Goal: Subscribe to service/newsletter

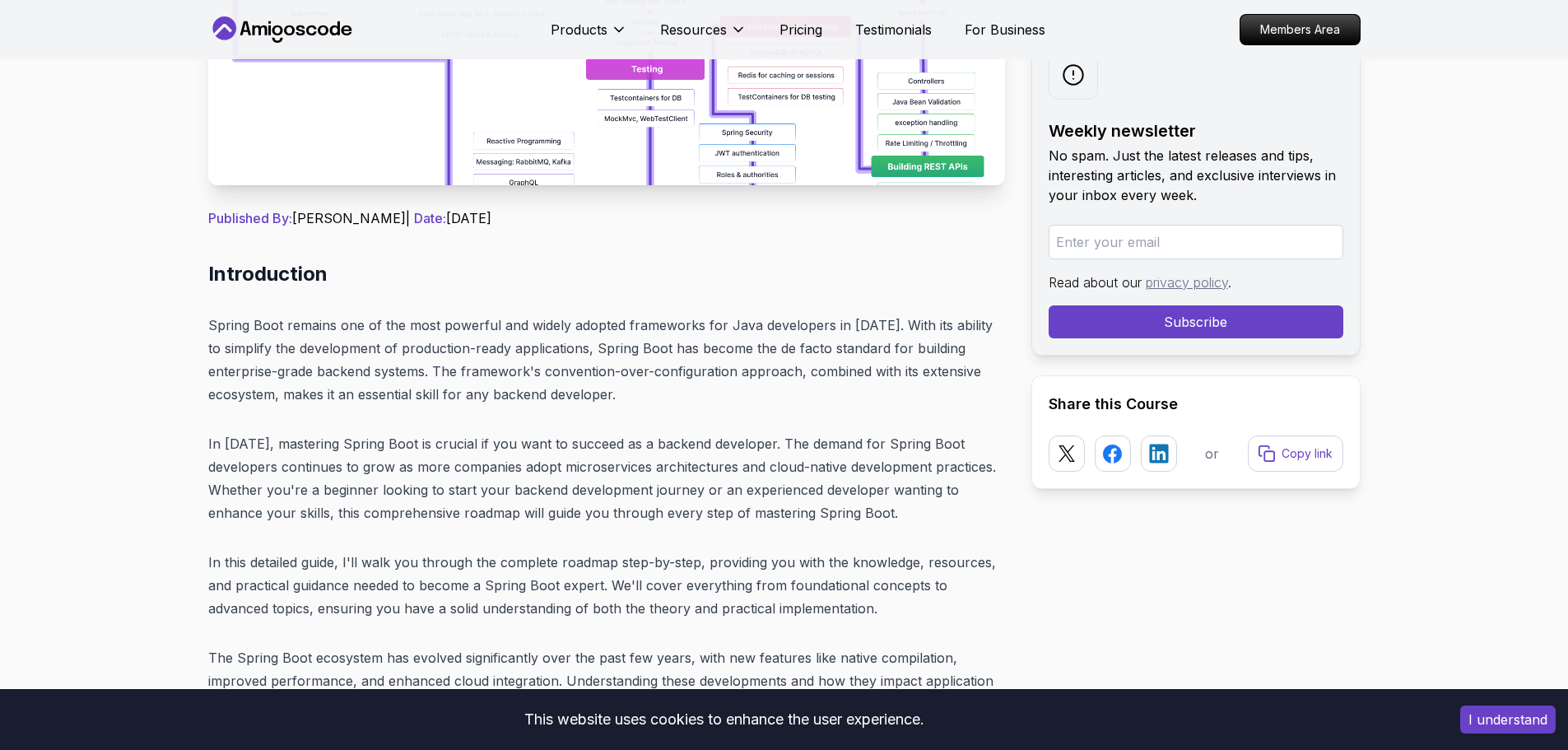
scroll to position [494, 0]
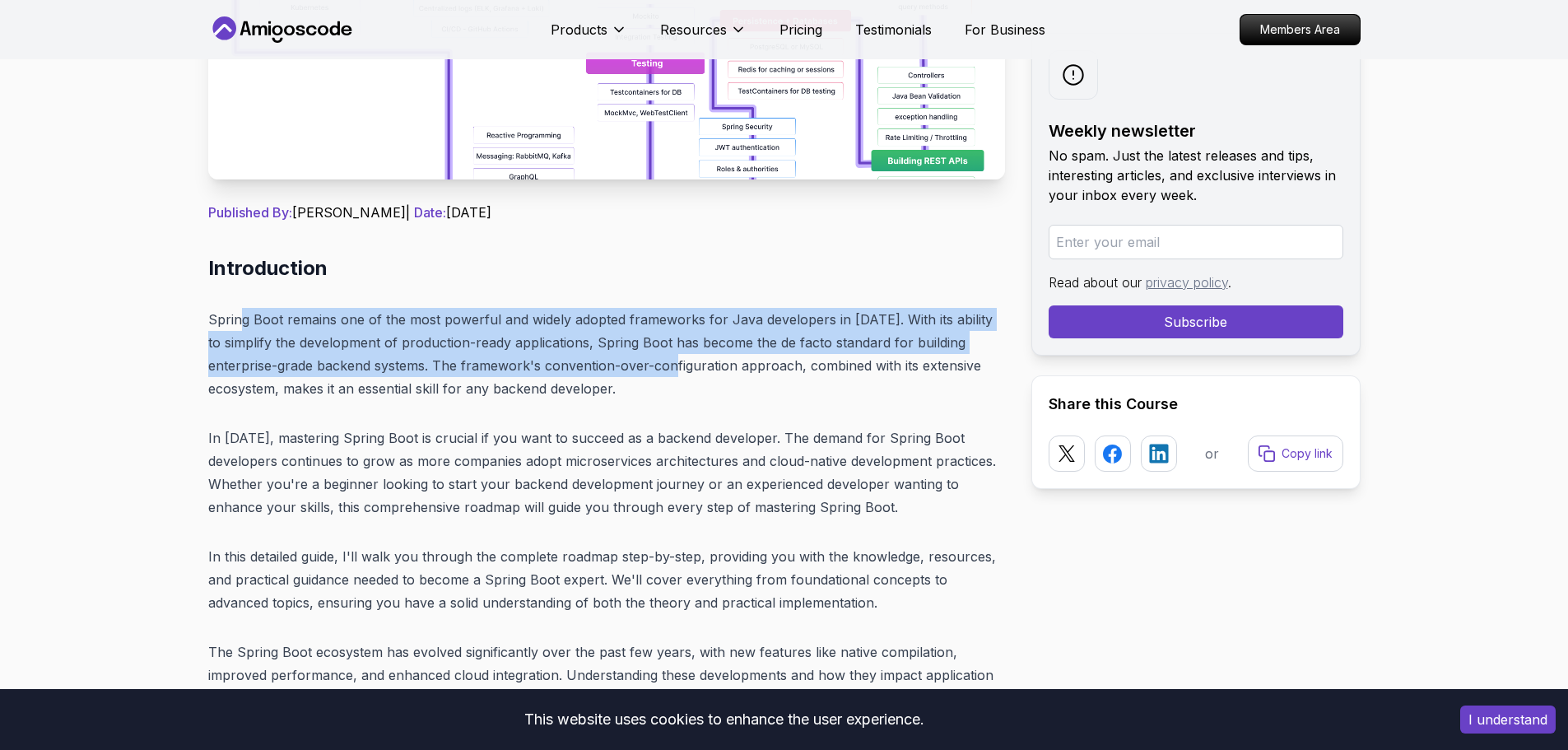
drag, startPoint x: 268, startPoint y: 323, endPoint x: 737, endPoint y: 369, distance: 471.3
click at [698, 376] on p "Spring Boot remains one of the most powerful and widely adopted frameworks for …" at bounding box center [606, 354] width 797 height 92
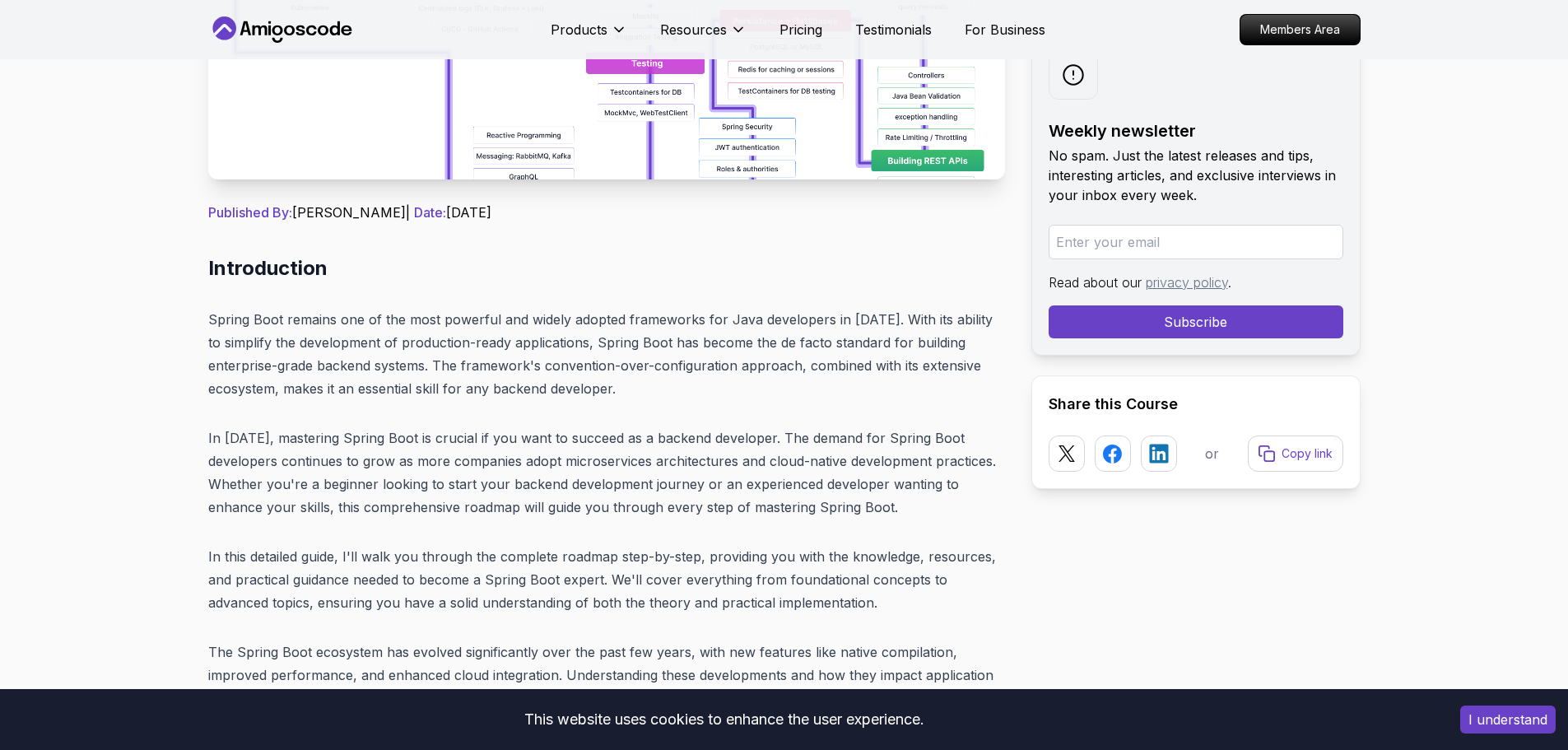
click at [737, 366] on p "Spring Boot remains one of the most powerful and widely adopted frameworks for …" at bounding box center [606, 354] width 797 height 92
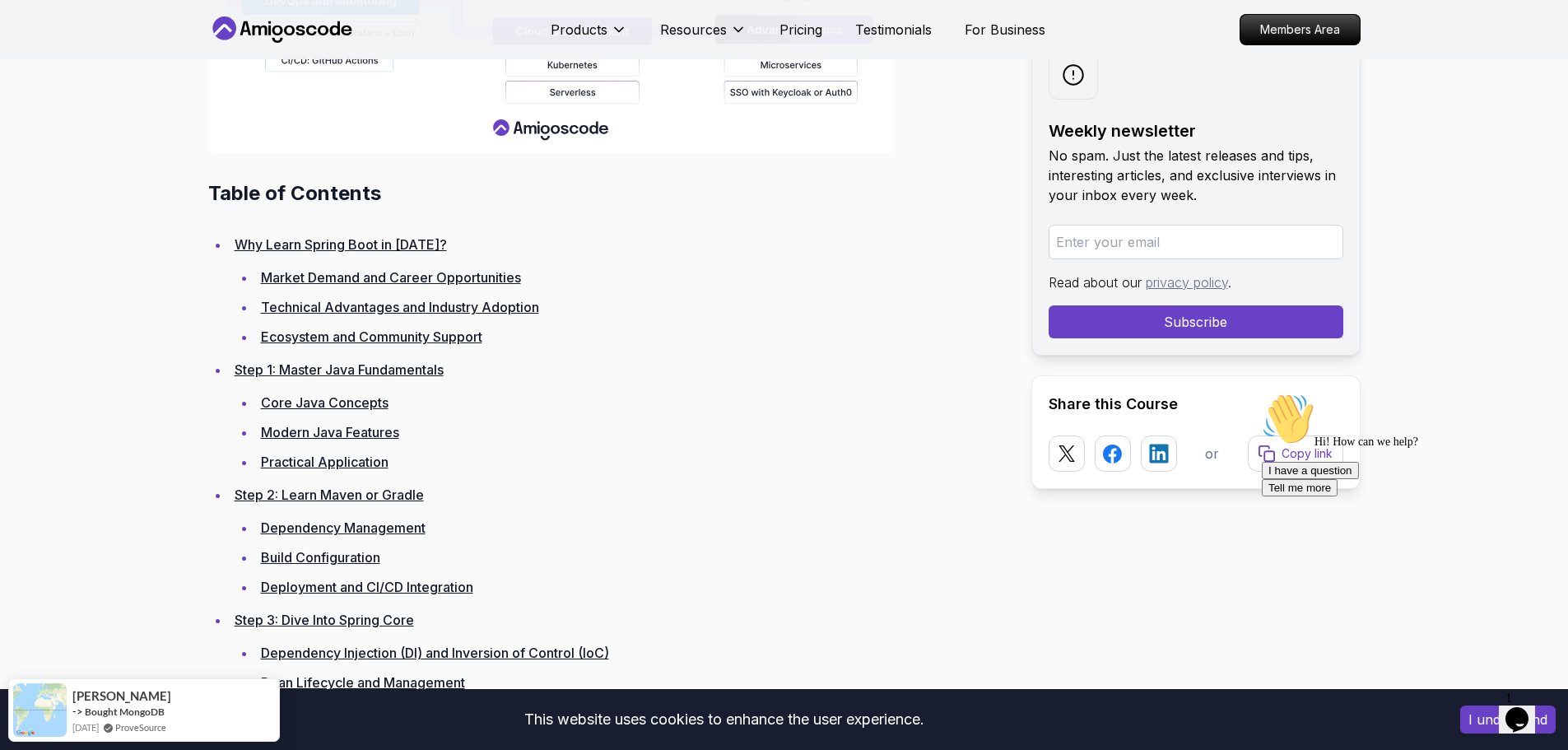
scroll to position [2305, 0]
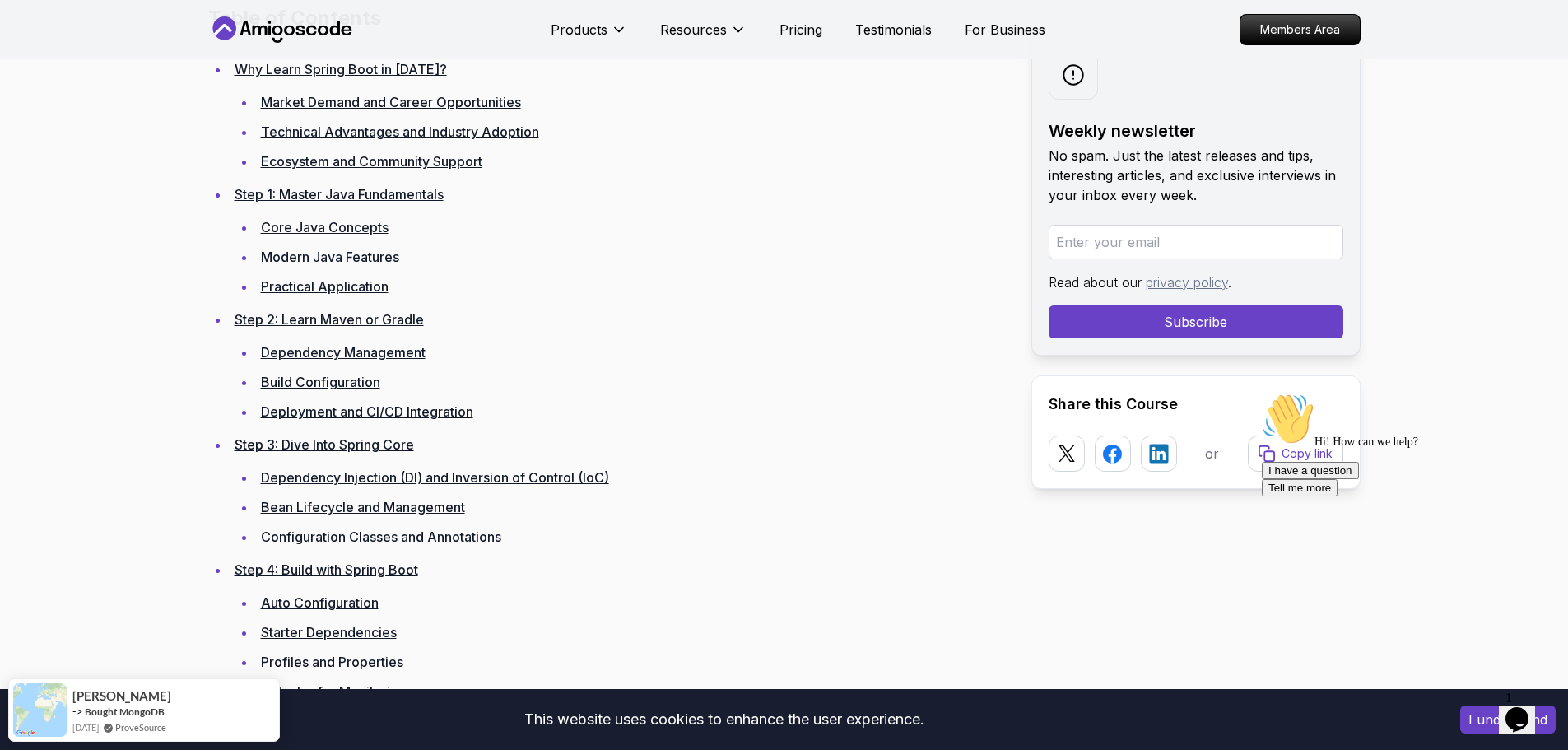
click at [289, 224] on link "Core Java Concepts" at bounding box center [325, 227] width 128 height 17
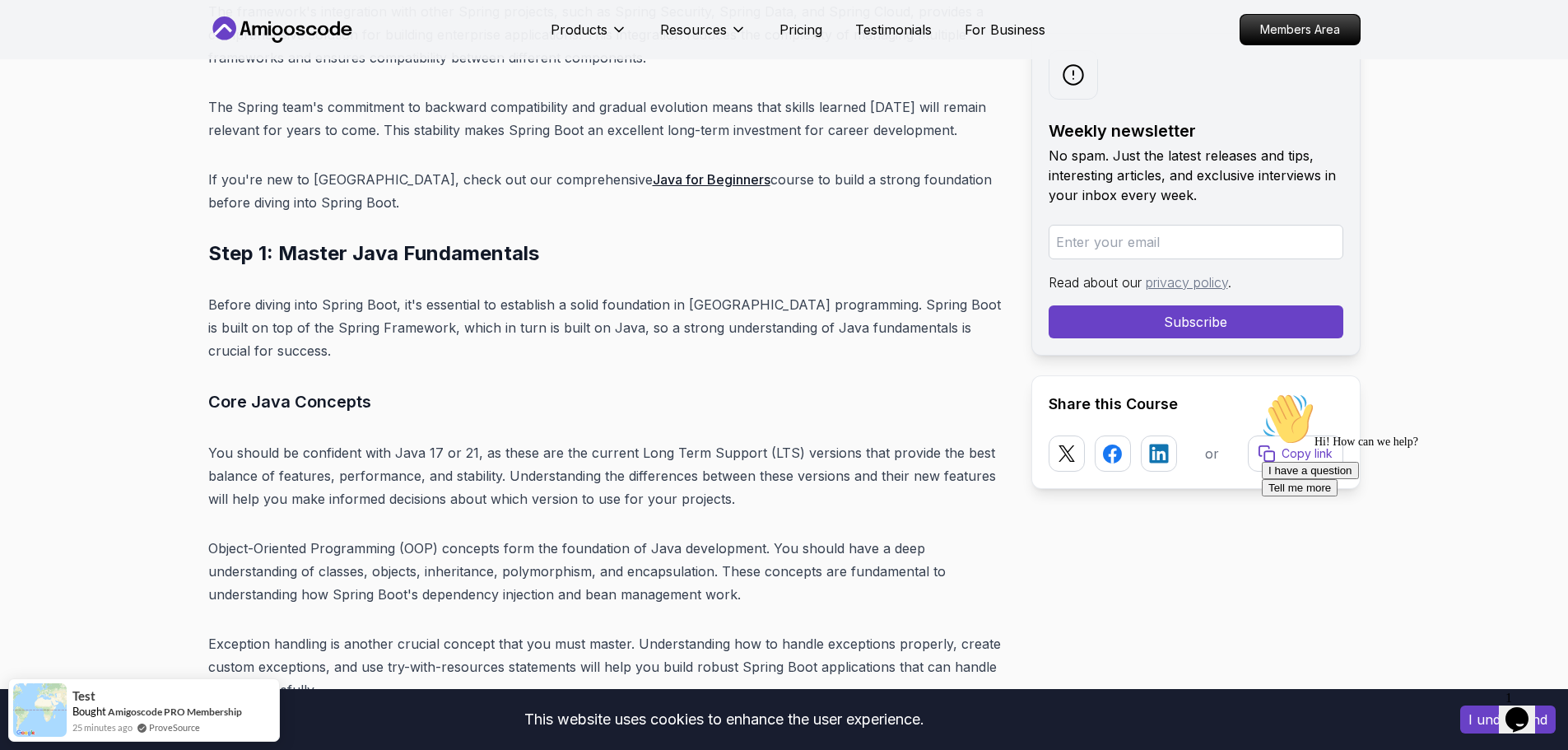
scroll to position [5347, 0]
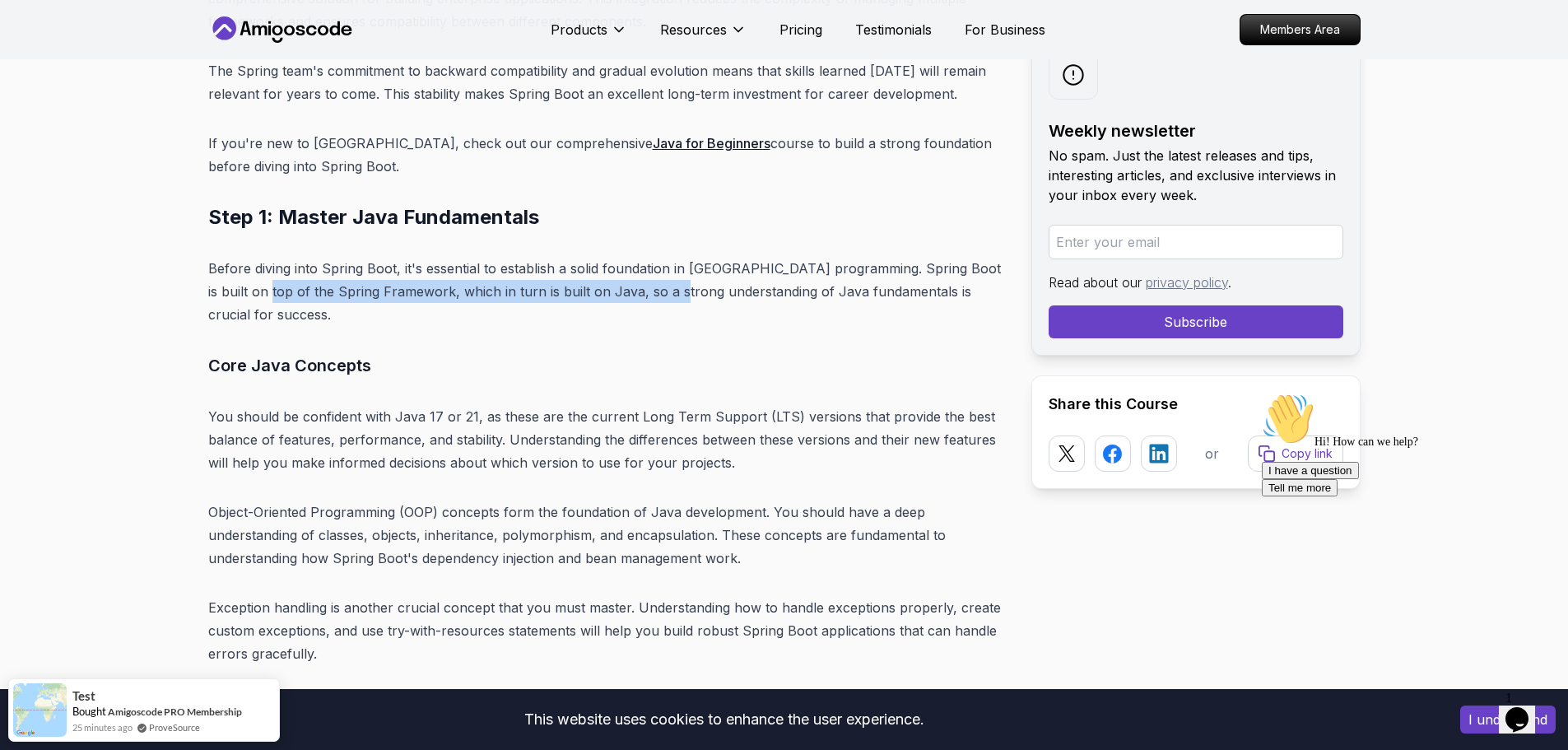
drag, startPoint x: 352, startPoint y: 266, endPoint x: 658, endPoint y: 288, distance: 306.8
click at [658, 288] on p "Before diving into Spring Boot, it's essential to establish a solid foundation …" at bounding box center [606, 292] width 797 height 69
click at [660, 288] on p "Before diving into Spring Boot, it's essential to establish a solid foundation …" at bounding box center [606, 292] width 797 height 69
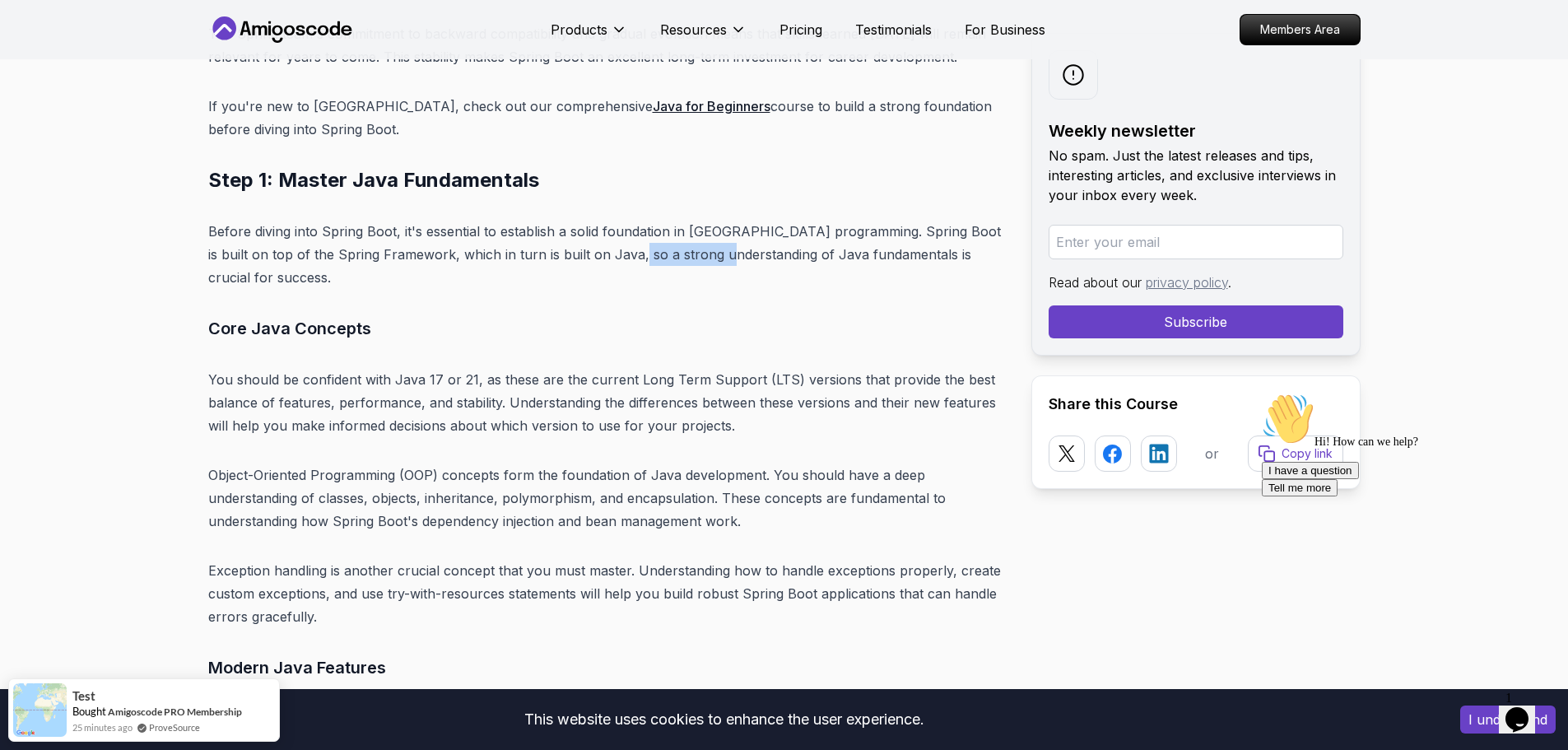
scroll to position [5429, 0]
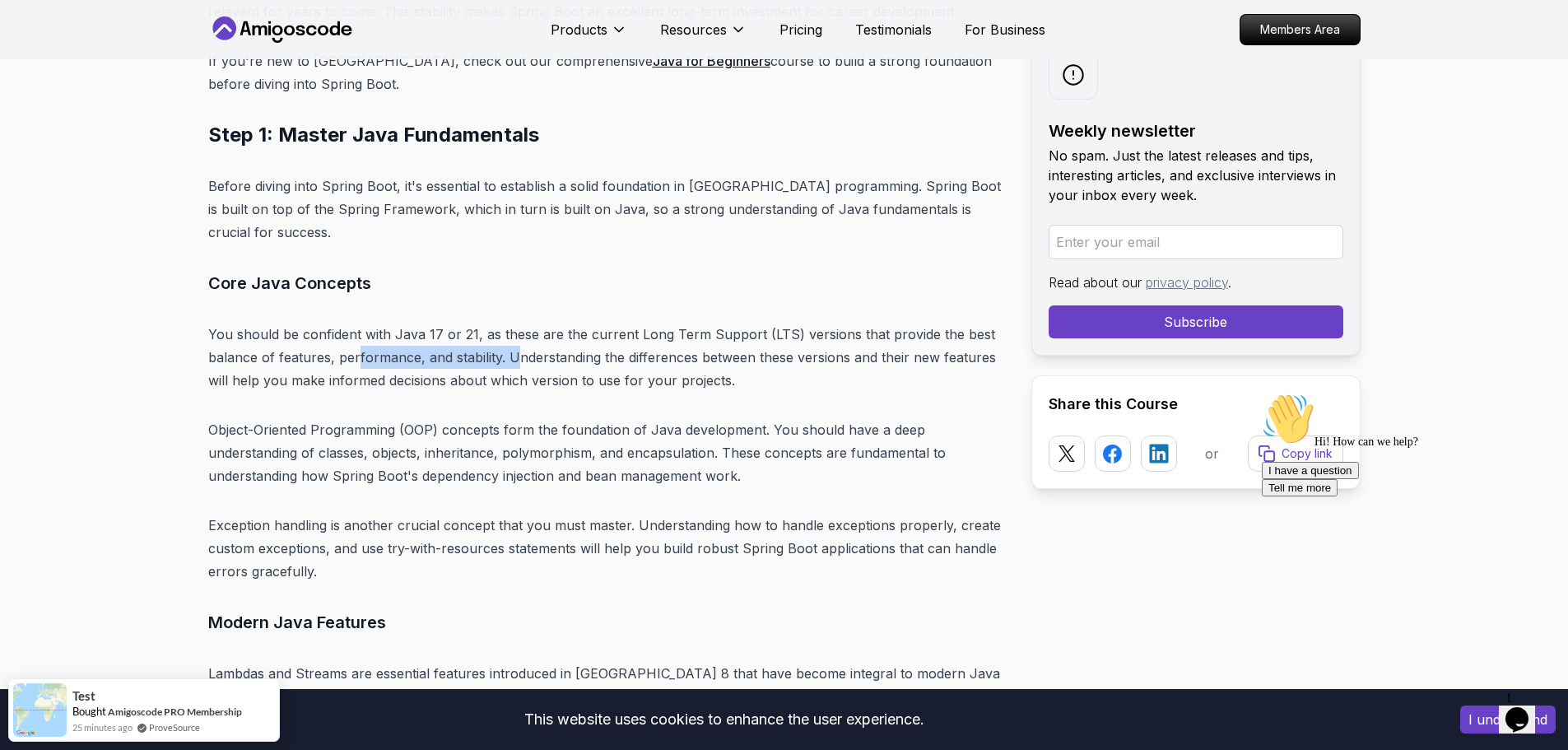
drag, startPoint x: 404, startPoint y: 320, endPoint x: 513, endPoint y: 328, distance: 109.3
click at [513, 328] on p "You should be confident with Java 17 or 21, as these are the current Long Term …" at bounding box center [606, 358] width 797 height 69
click at [514, 328] on p "You should be confident with Java 17 or 21, as these are the current Long Term …" at bounding box center [606, 358] width 797 height 69
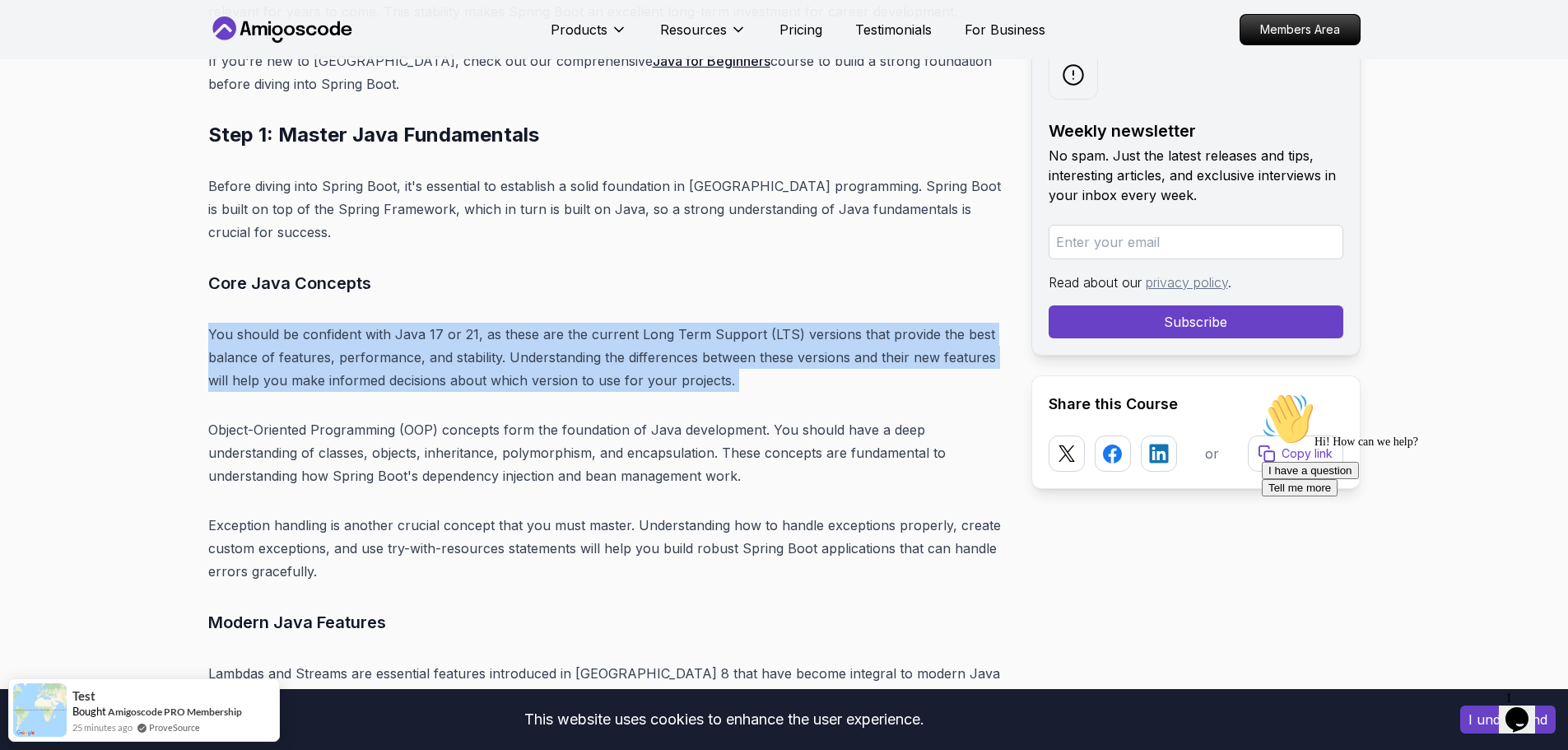
click at [514, 328] on p "You should be confident with Java 17 or 21, as these are the current Long Term …" at bounding box center [606, 358] width 797 height 69
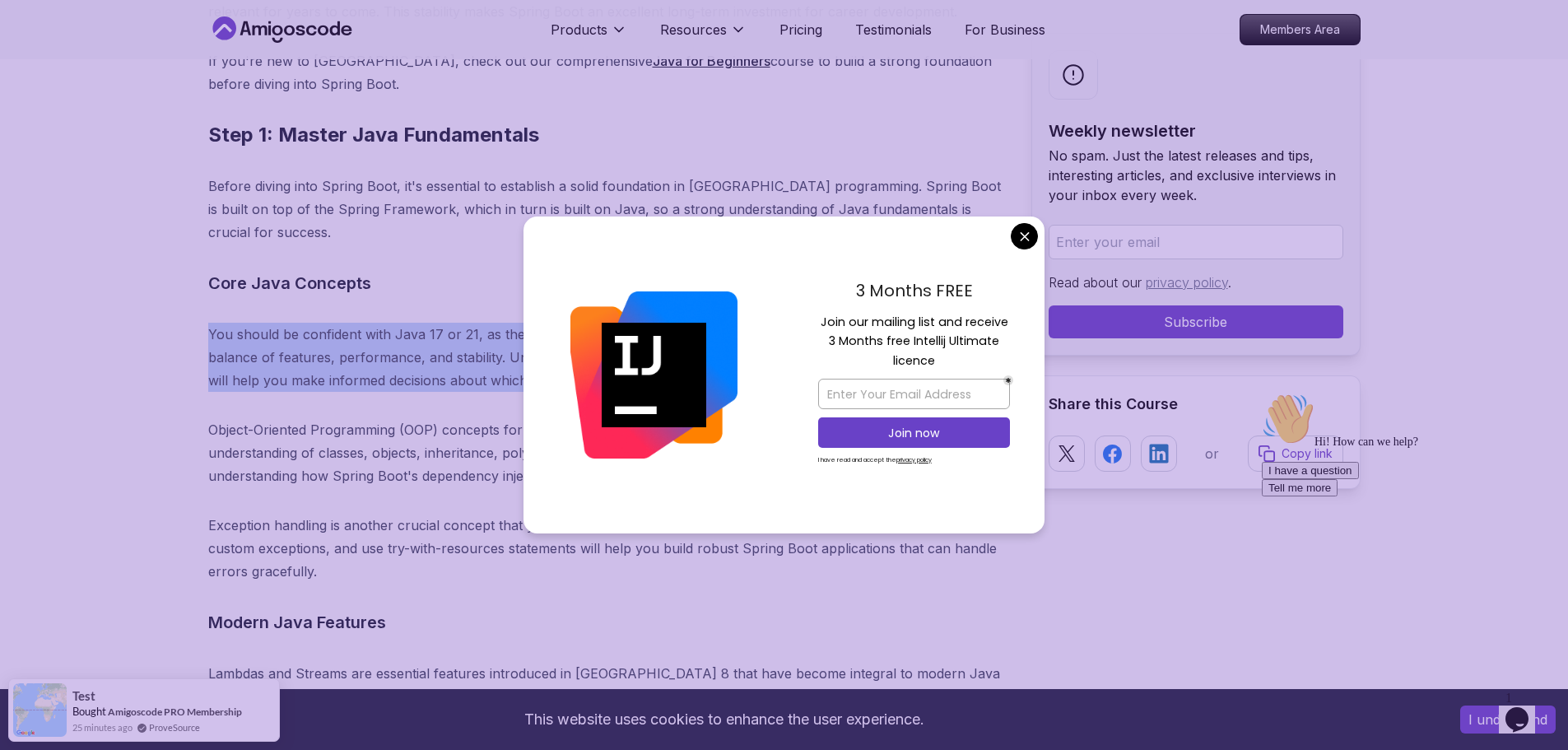
click at [509, 365] on p "You should be confident with Java 17 or 21, as these are the current Long Term …" at bounding box center [606, 358] width 797 height 69
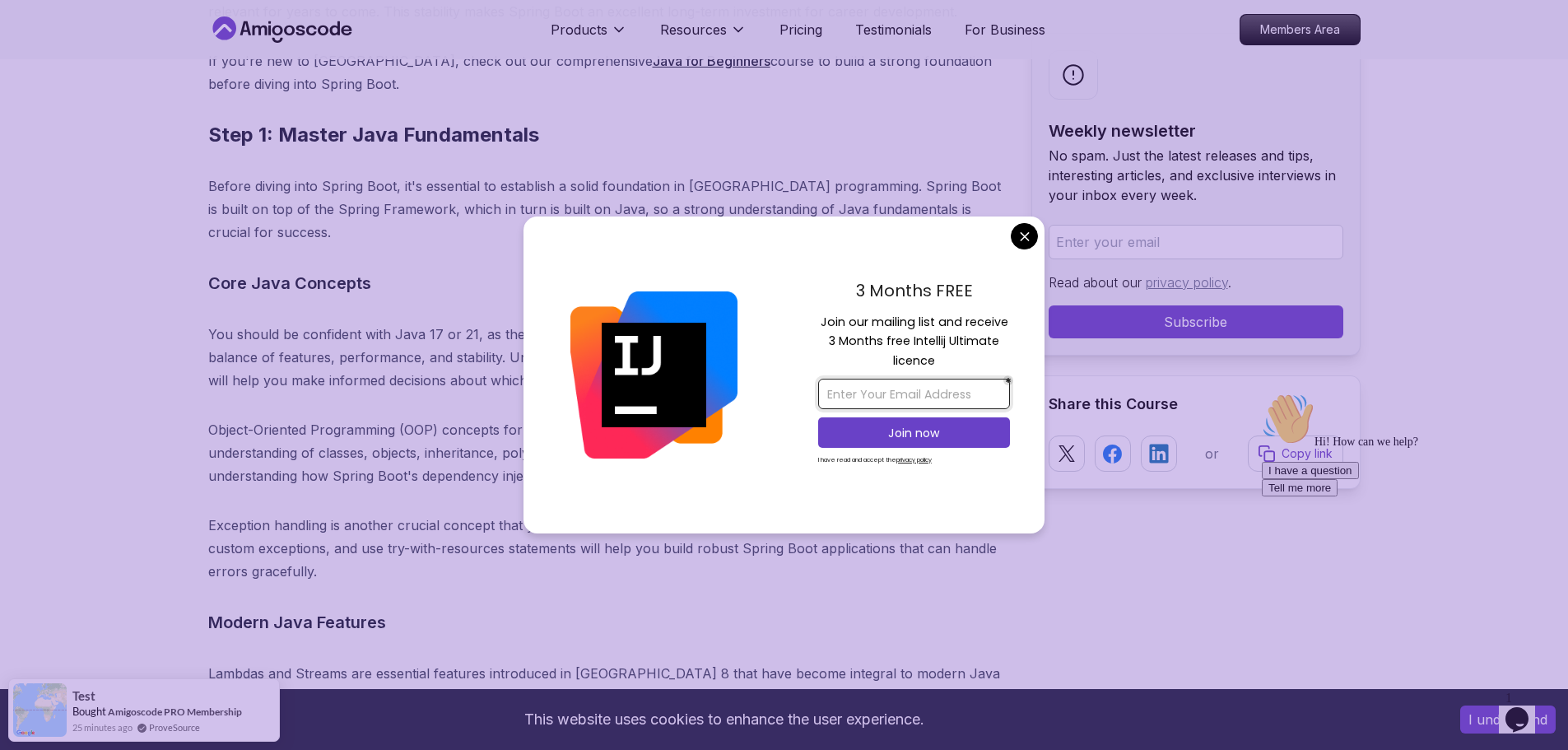
click at [939, 396] on input "email" at bounding box center [914, 393] width 191 height 30
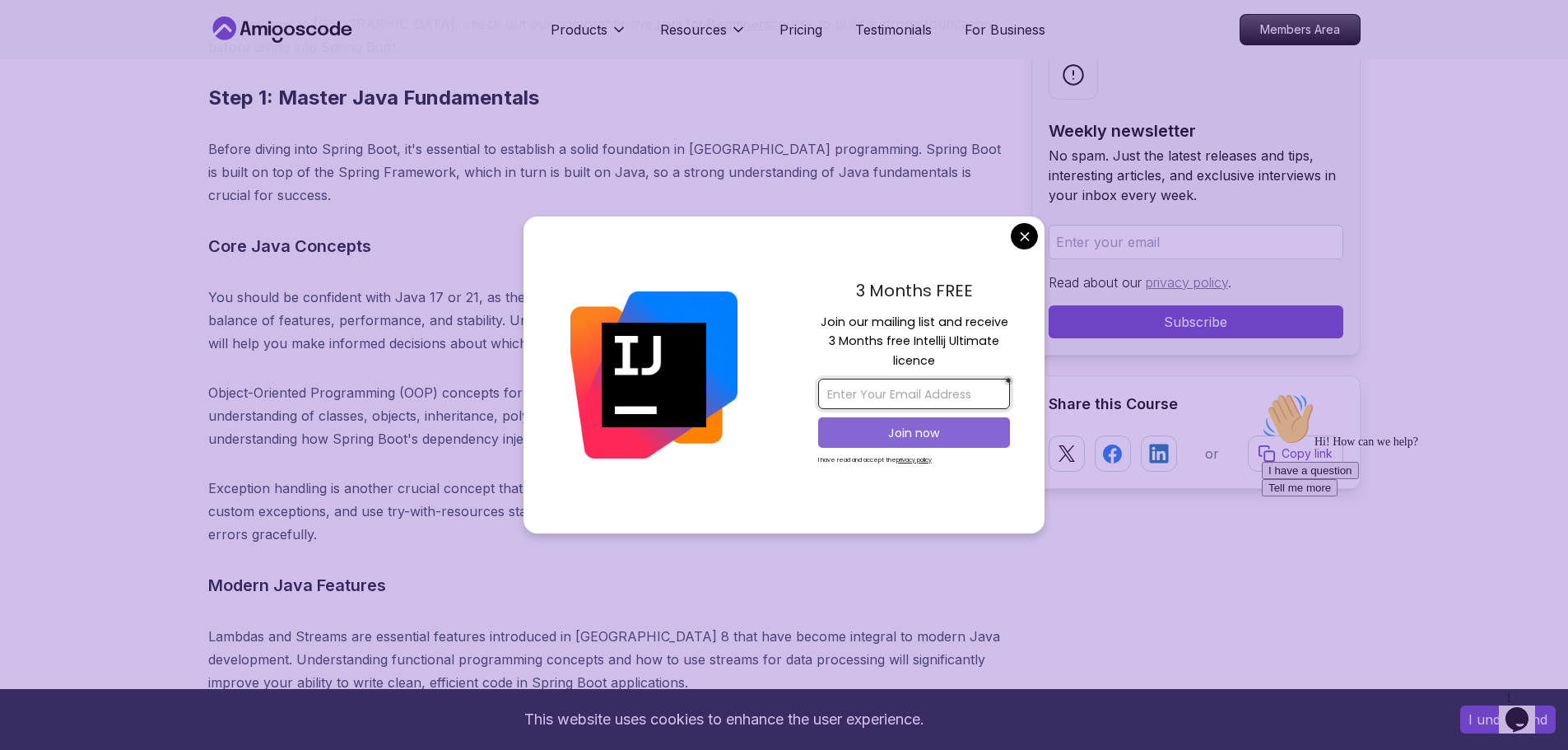
scroll to position [5512, 0]
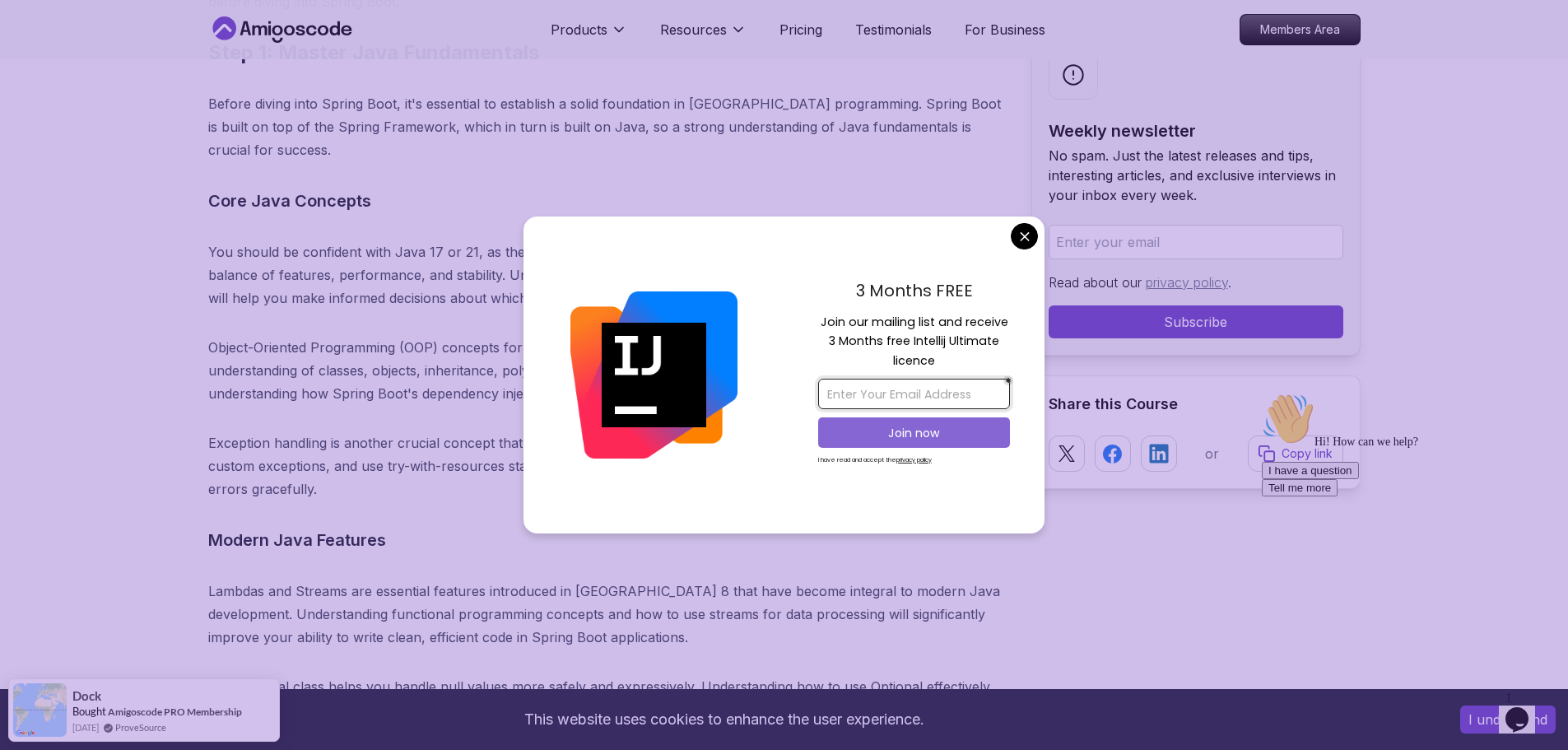
click at [850, 429] on p "Join now" at bounding box center [914, 434] width 156 height 17
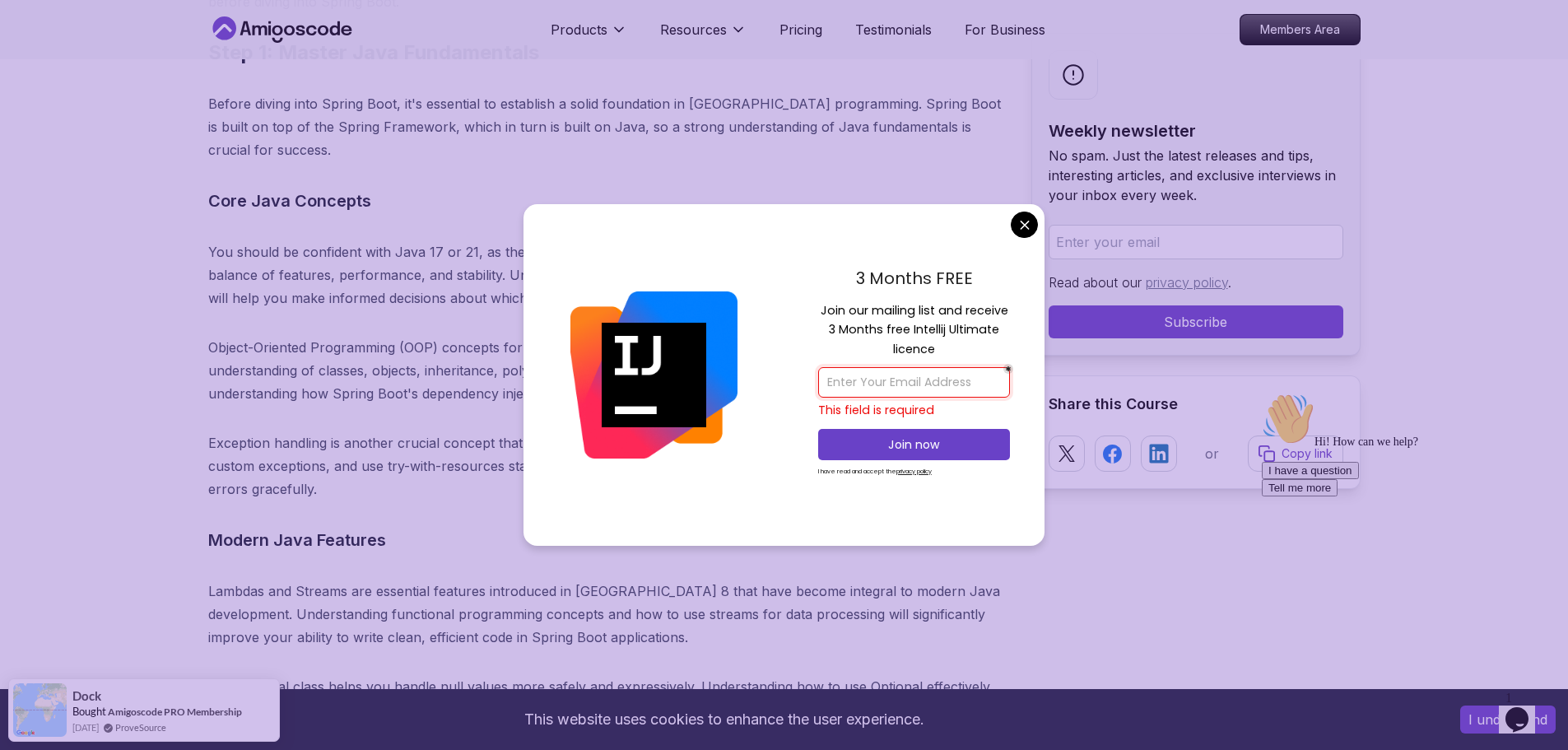
click at [888, 389] on input "email" at bounding box center [914, 382] width 191 height 30
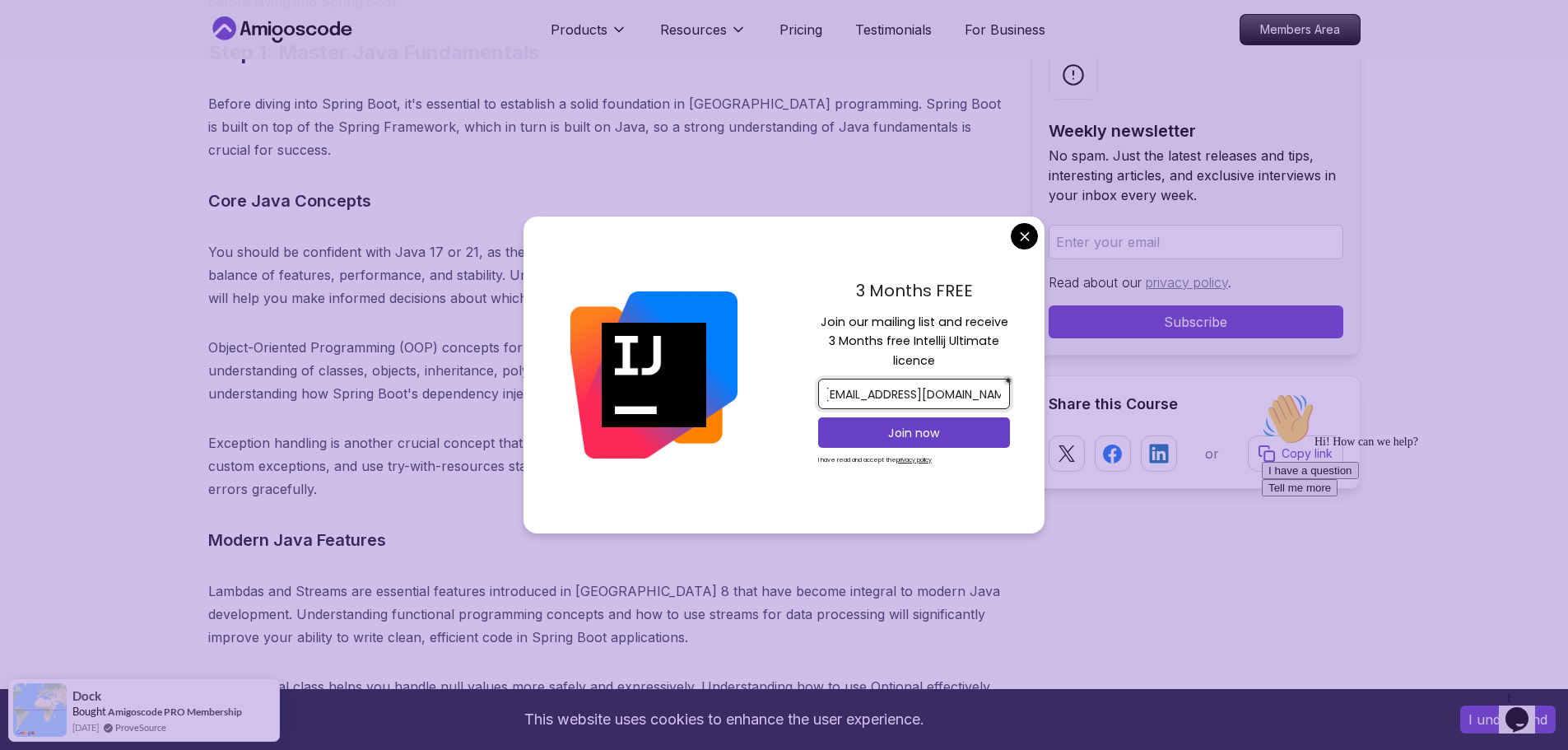
scroll to position [0, 14]
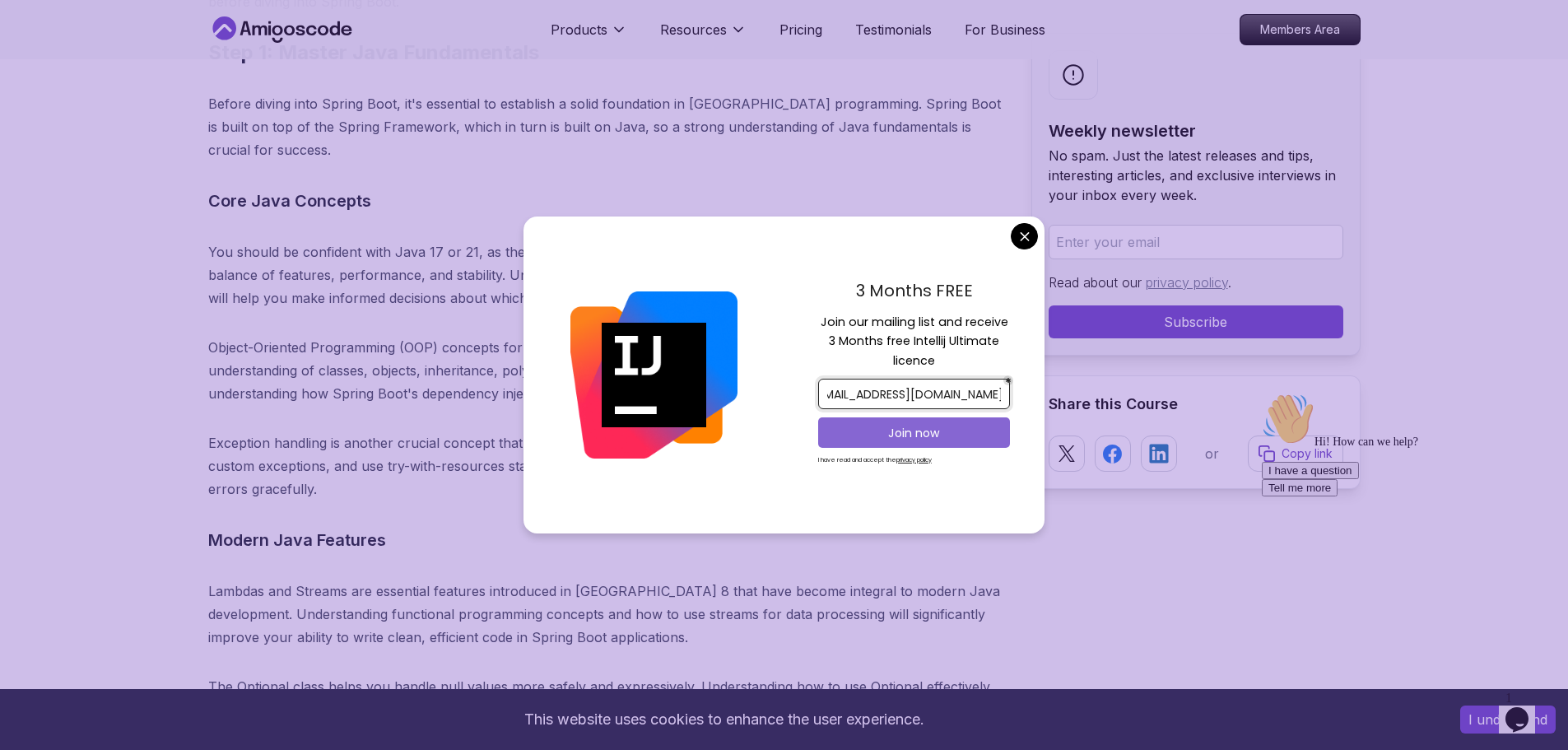
type input "[EMAIL_ADDRESS][DOMAIN_NAME]"
click at [957, 434] on p "Join now" at bounding box center [914, 434] width 156 height 17
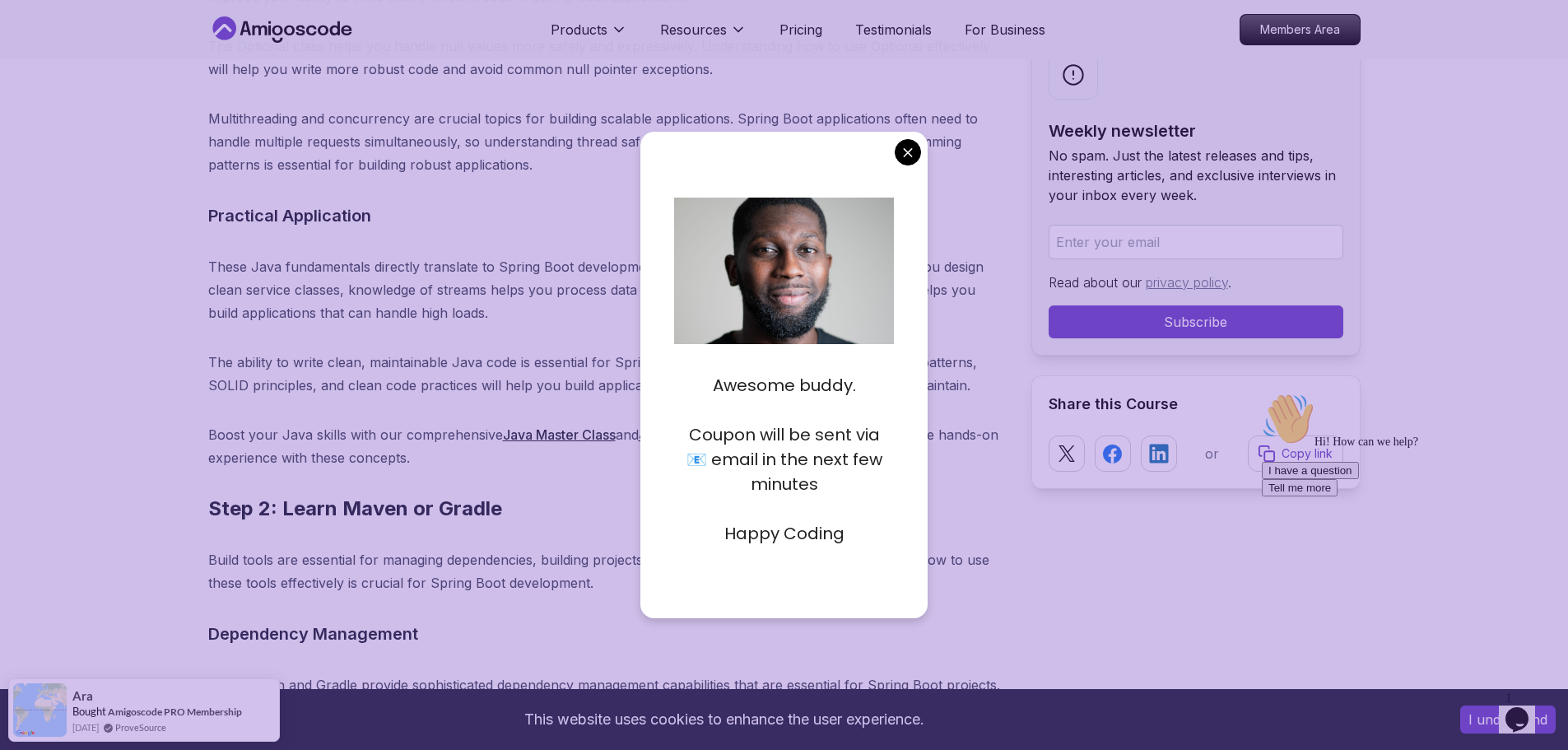
scroll to position [6170, 0]
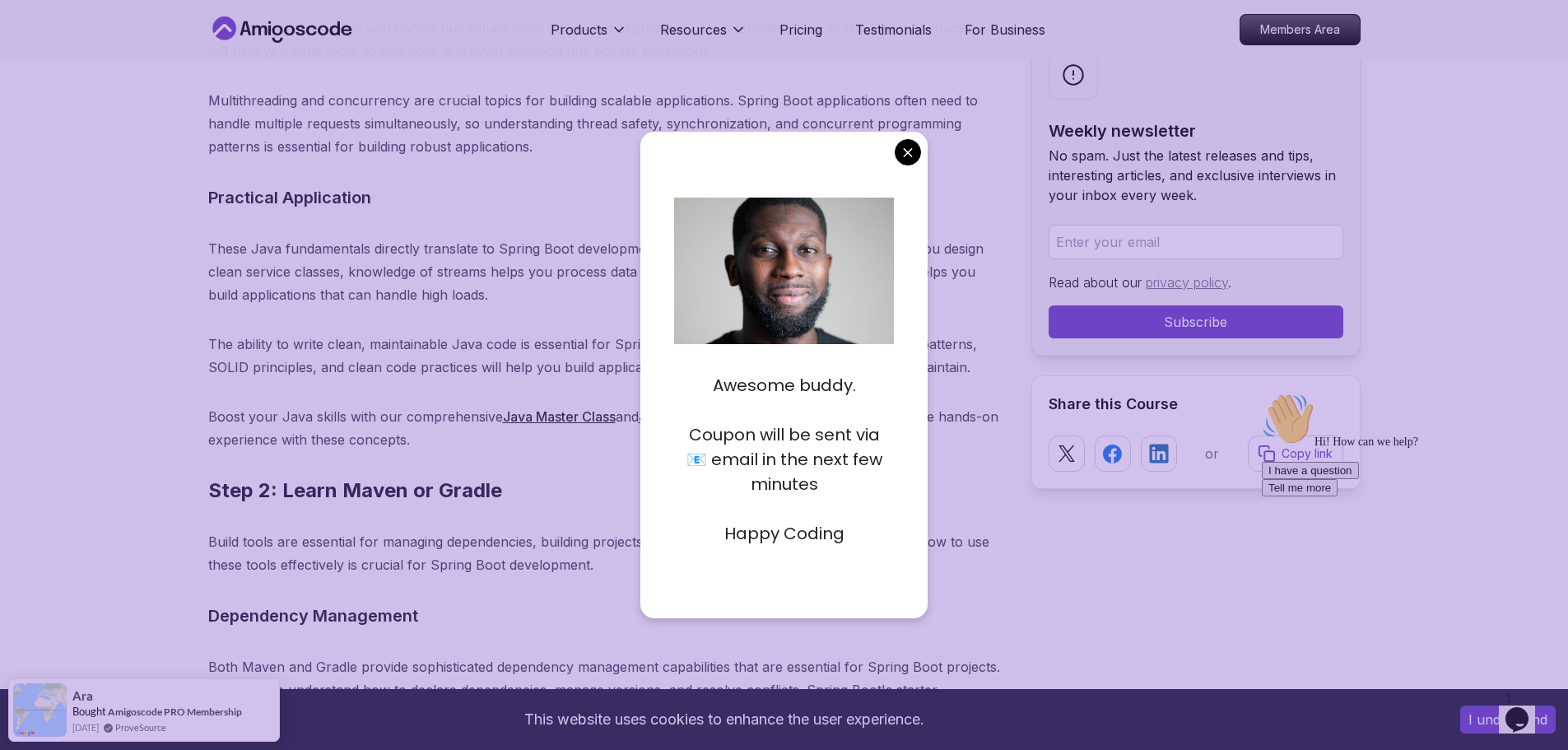
click at [915, 170] on div "Awesome buddy. Coupon will be sent via 📧 email in the next few minutes Happy Co…" at bounding box center [784, 375] width 288 height 486
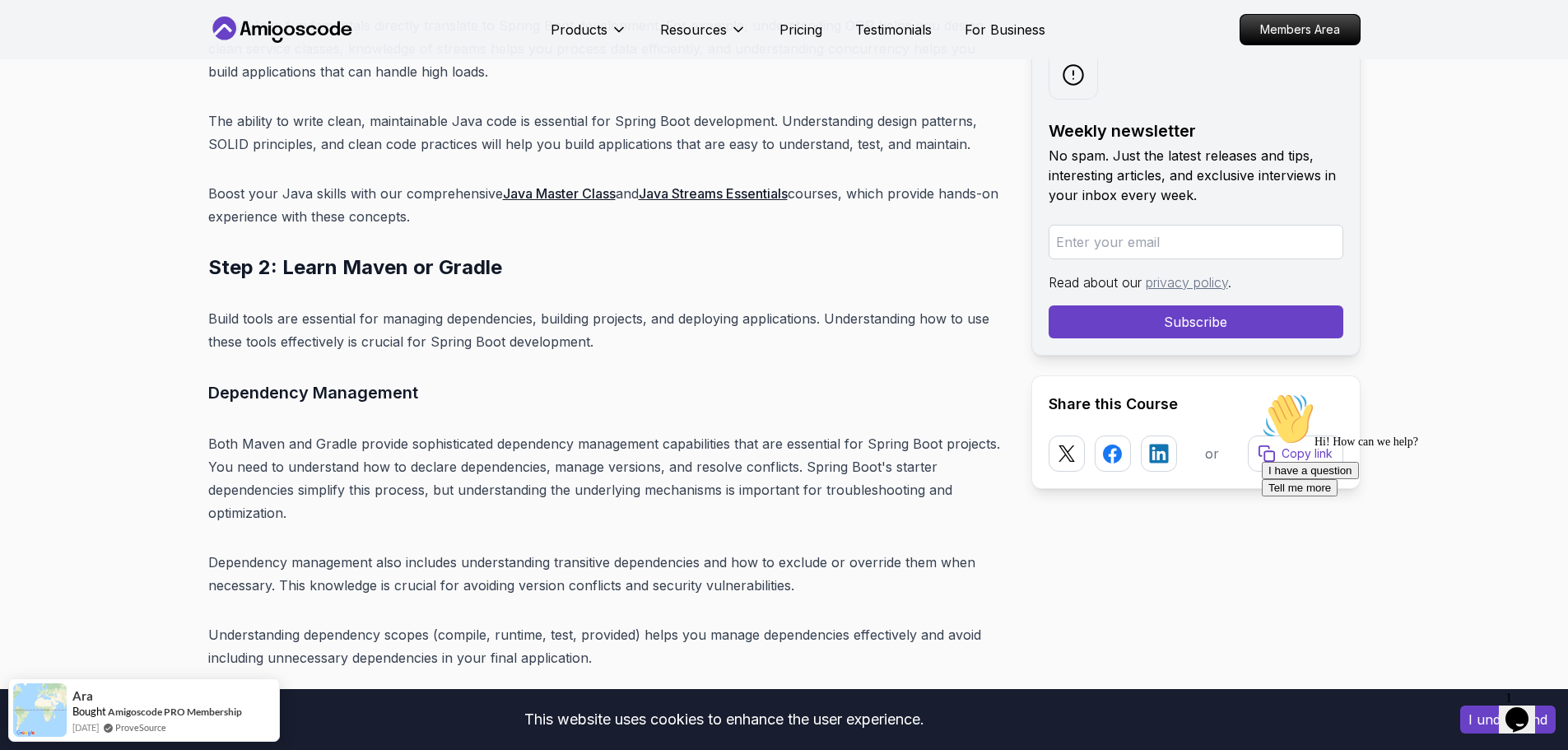
scroll to position [6418, 0]
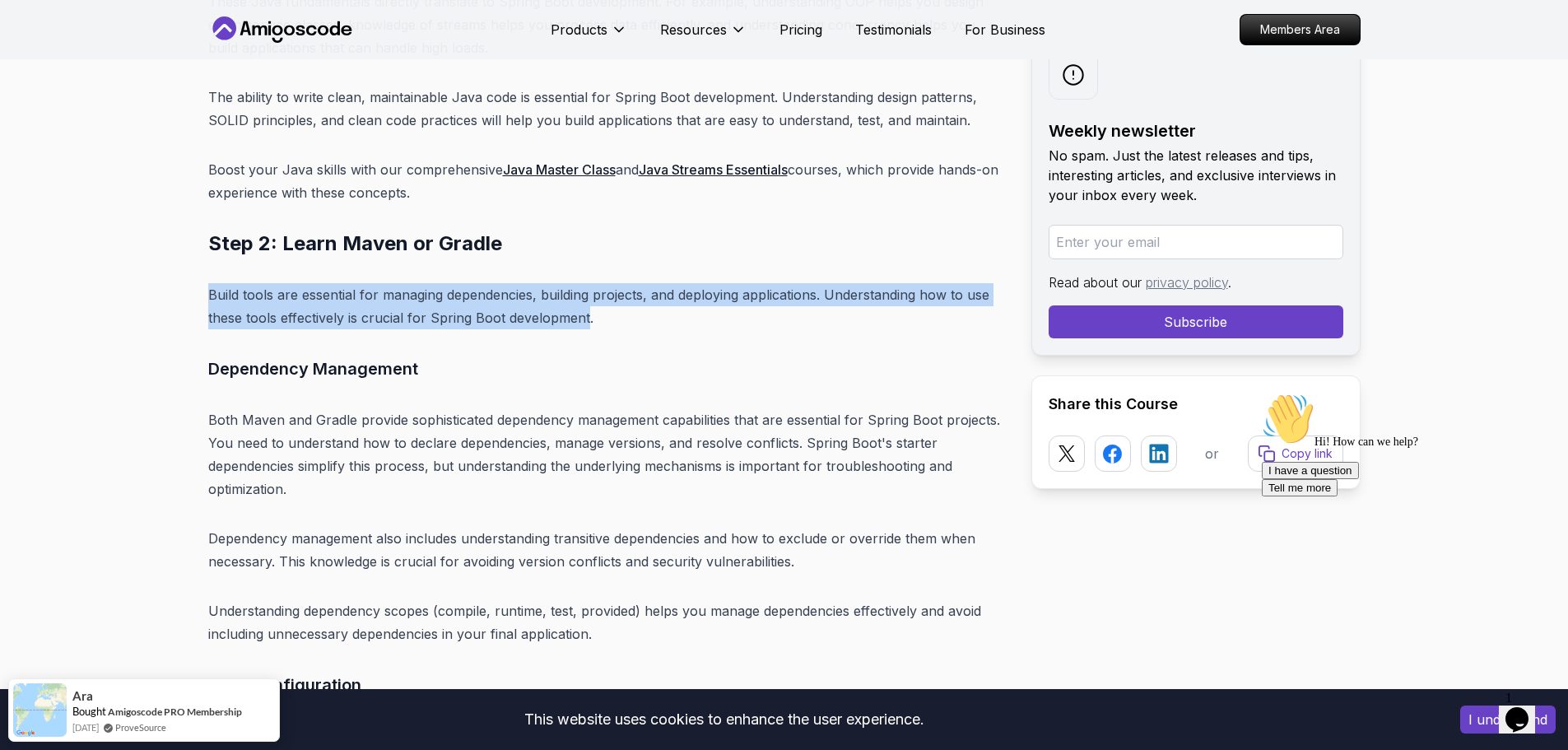
drag, startPoint x: 202, startPoint y: 275, endPoint x: 594, endPoint y: 297, distance: 392.6
click at [594, 297] on p "Build tools are essential for managing dependencies, building projects, and dep…" at bounding box center [606, 306] width 797 height 46
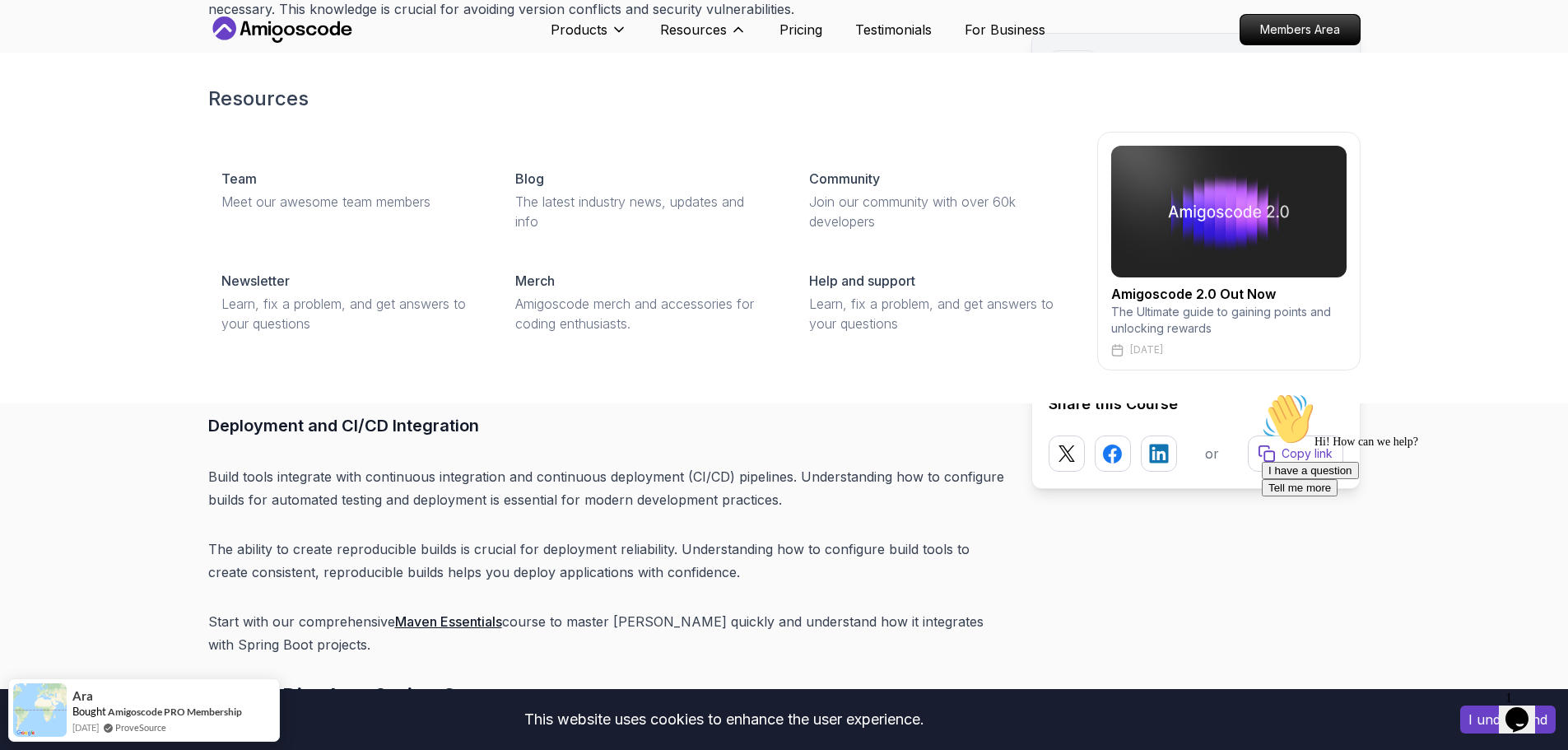
scroll to position [6994, 0]
